Goal: Task Accomplishment & Management: Manage account settings

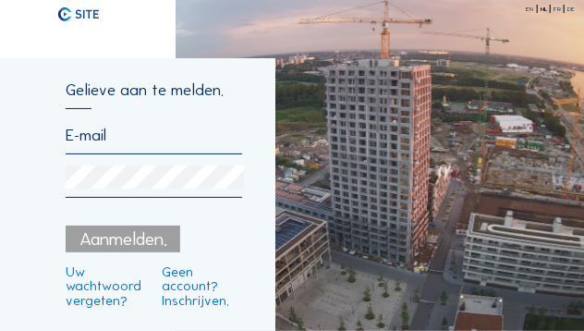
type input "[EMAIL_ADDRESS][DOMAIN_NAME]"
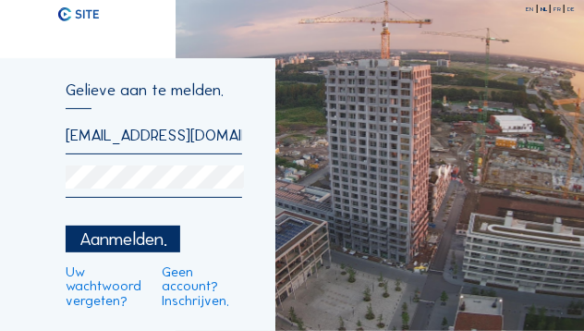
click at [166, 242] on div "Aanmelden." at bounding box center [123, 239] width 115 height 27
